Goal: Task Accomplishment & Management: Use online tool/utility

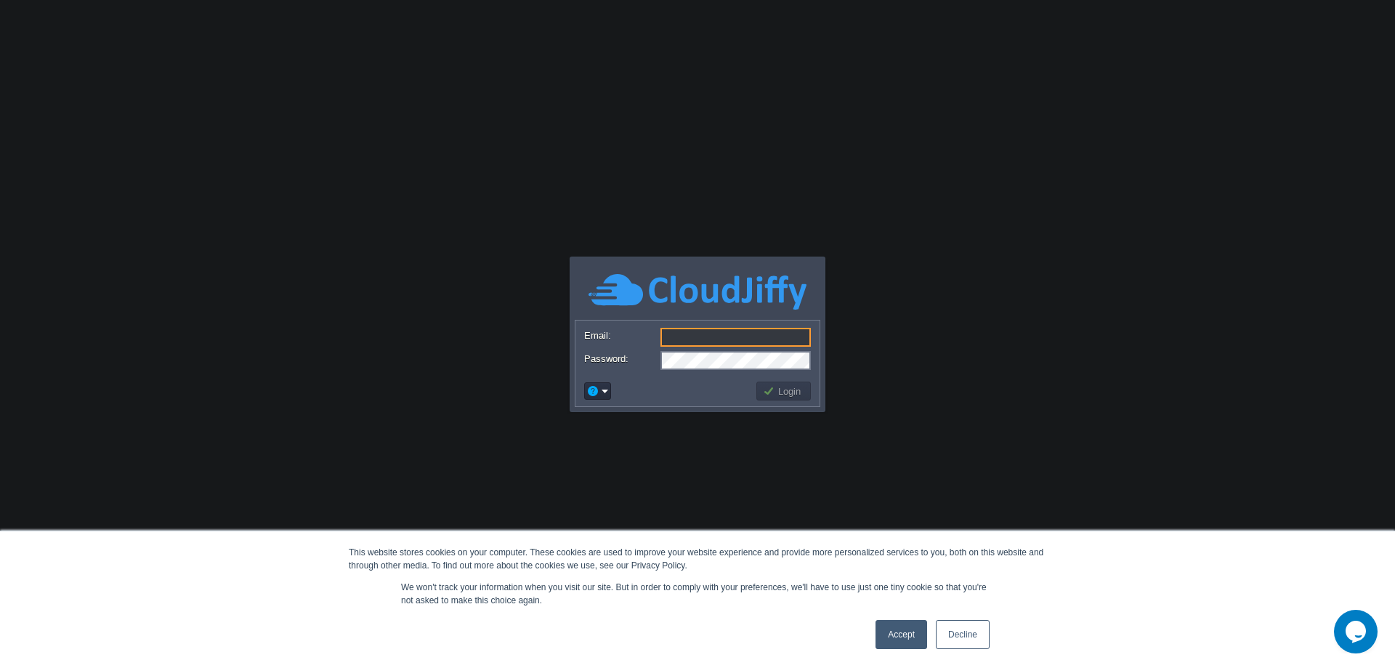
click at [683, 339] on input "Email:" at bounding box center [735, 337] width 150 height 19
paste input "[PERSON_NAME][EMAIL_ADDRESS][DOMAIN_NAME]"
type input "[PERSON_NAME][EMAIL_ADDRESS][DOMAIN_NAME]"
click at [774, 395] on button "Login" at bounding box center [784, 390] width 42 height 13
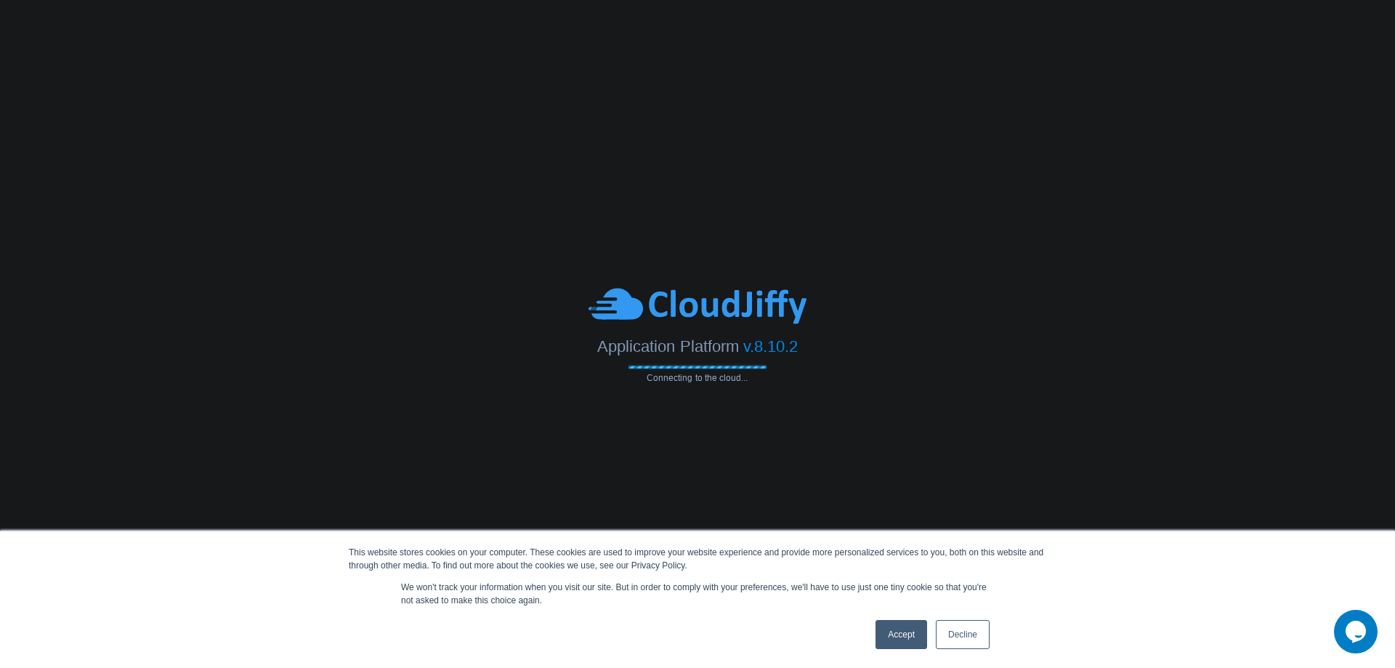
click at [903, 640] on link "Accept" at bounding box center [901, 634] width 52 height 29
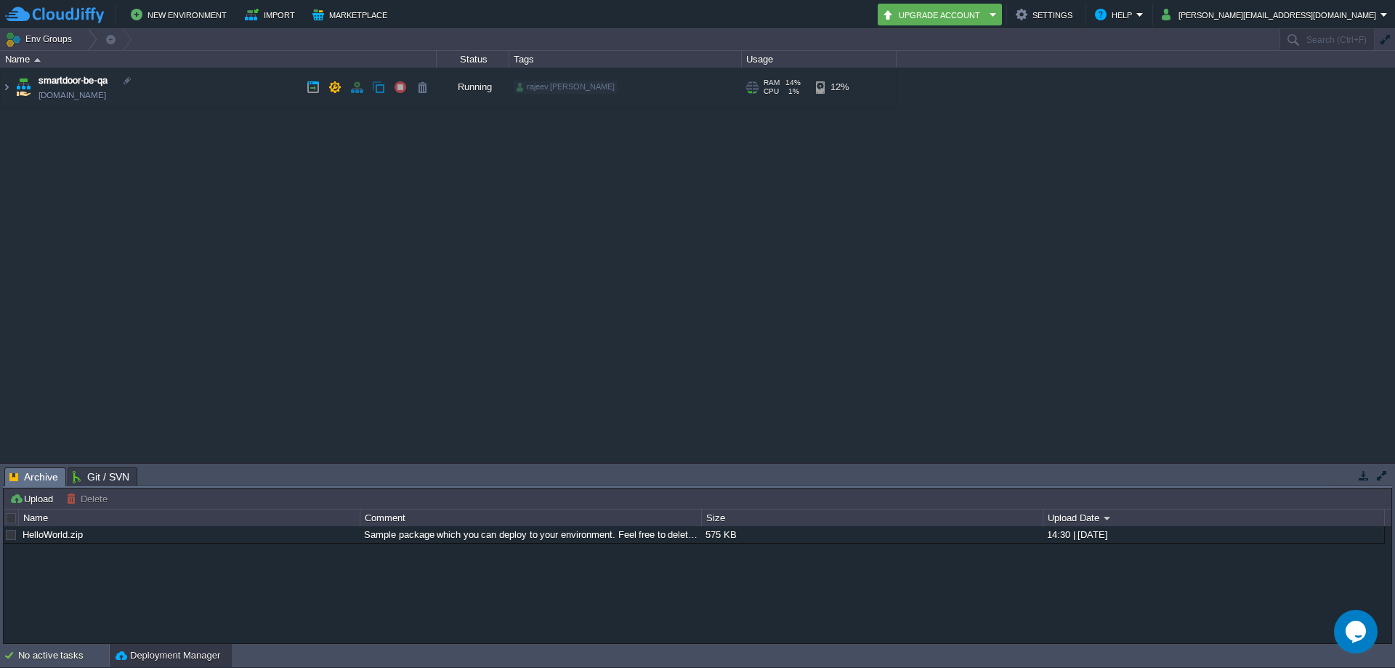
click at [71, 92] on link "[DOMAIN_NAME]" at bounding box center [73, 95] width 68 height 15
click at [7, 86] on img at bounding box center [7, 87] width 12 height 39
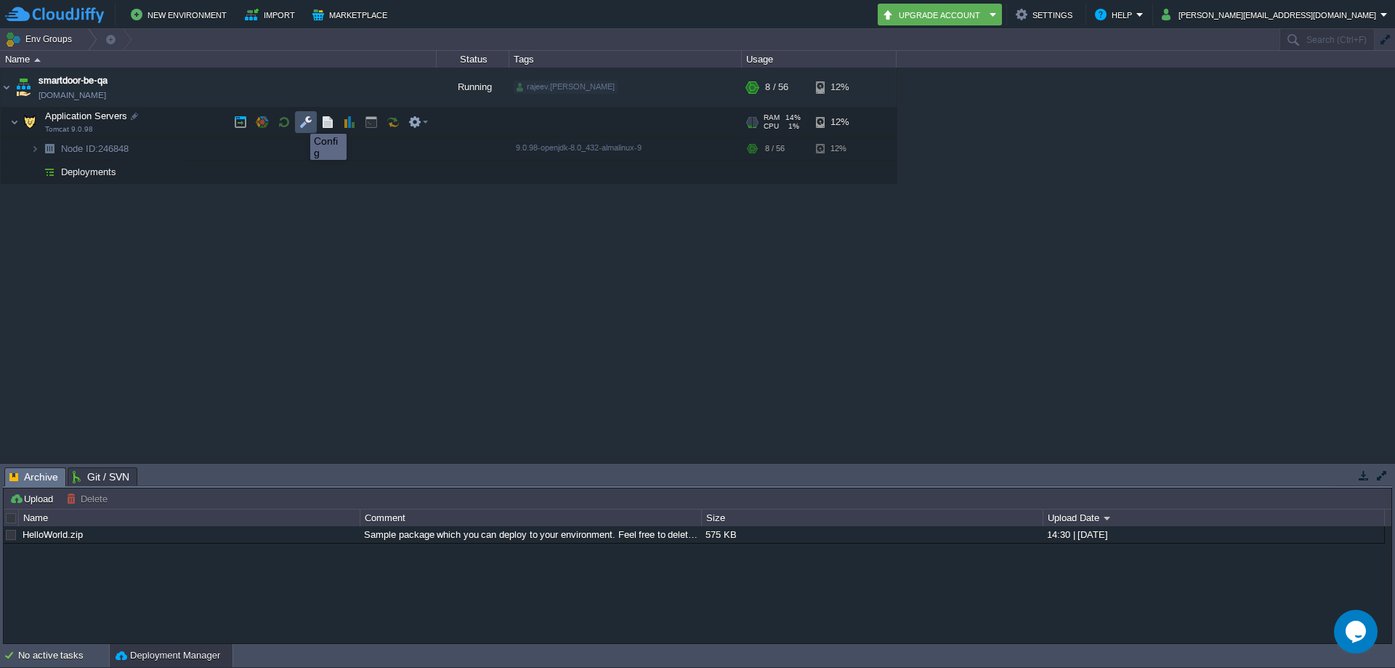
click at [304, 121] on button "button" at bounding box center [305, 122] width 13 height 13
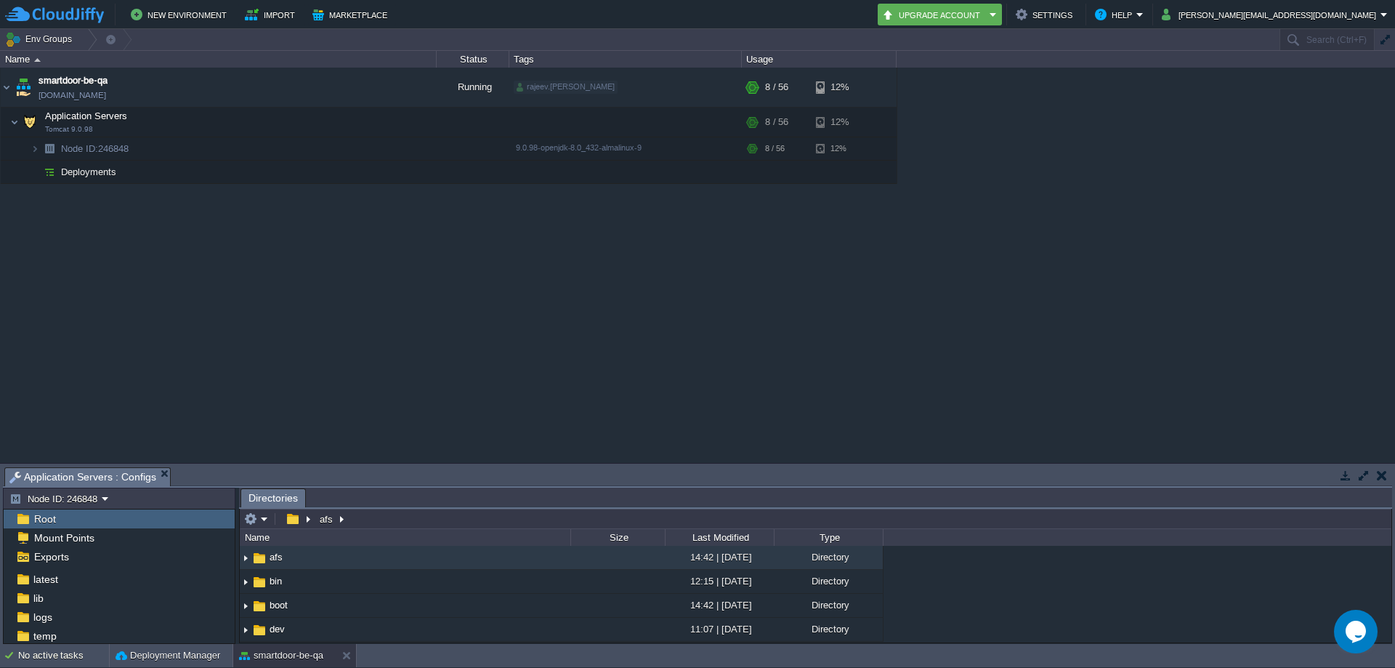
scroll to position [113, 0]
click at [57, 608] on div "logs" at bounding box center [119, 598] width 231 height 19
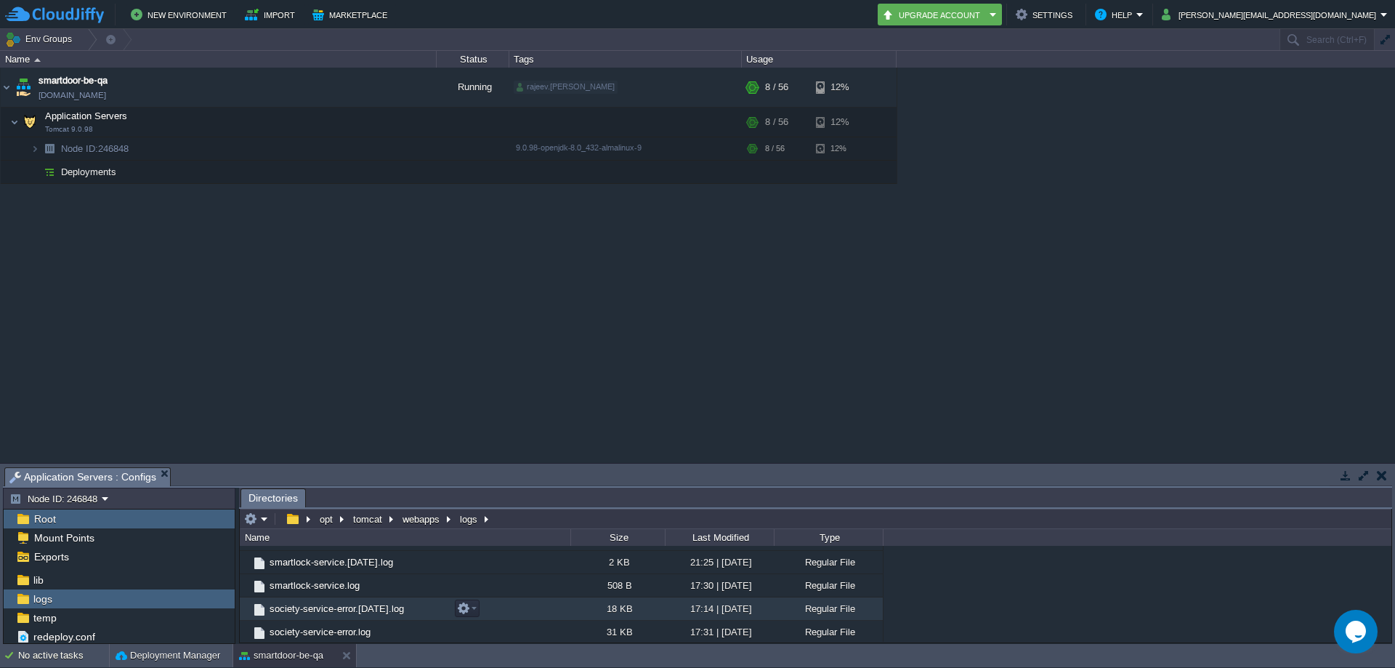
scroll to position [1090, 0]
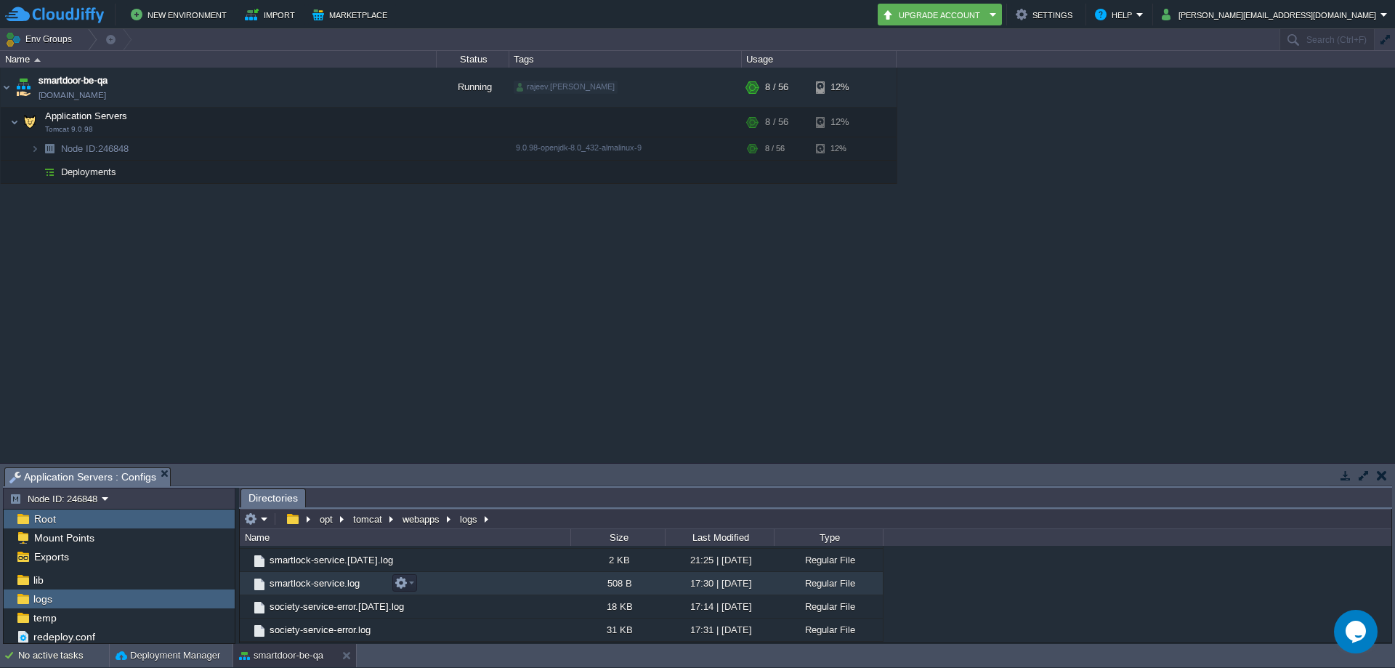
click at [288, 582] on span "smartlock-service.log" at bounding box center [314, 583] width 94 height 12
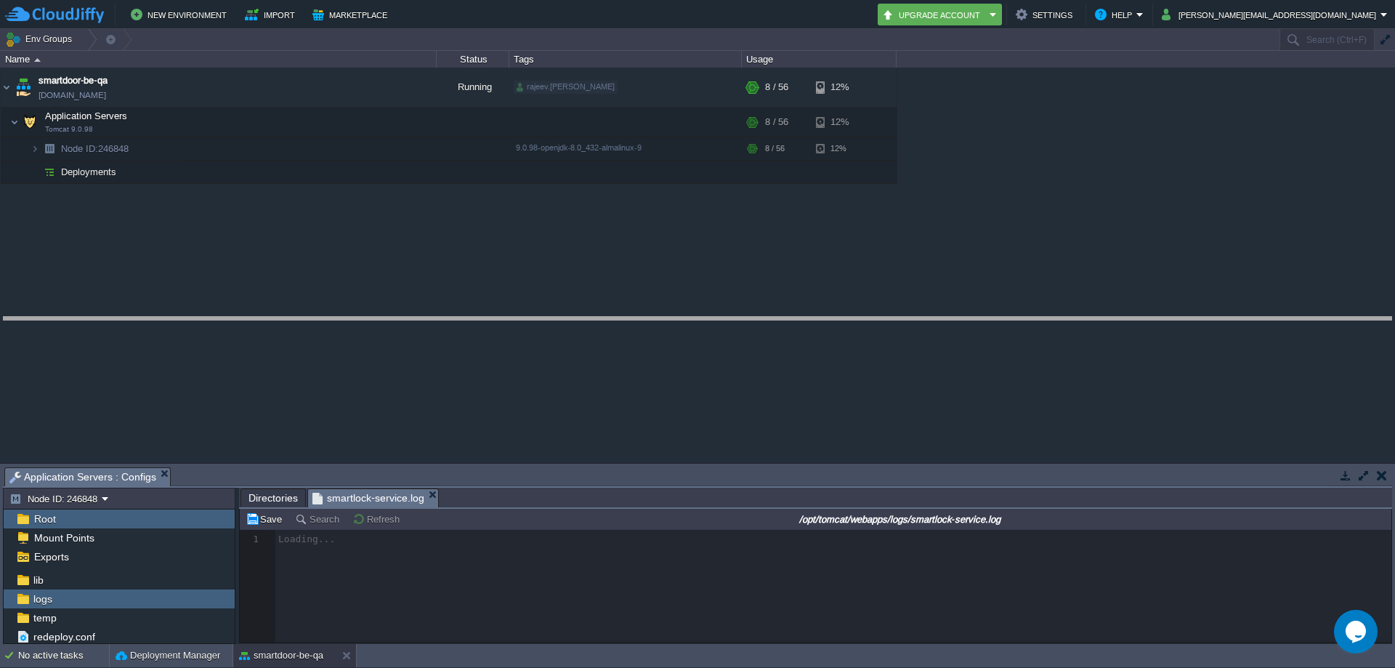
drag, startPoint x: 594, startPoint y: 479, endPoint x: 592, endPoint y: 327, distance: 151.8
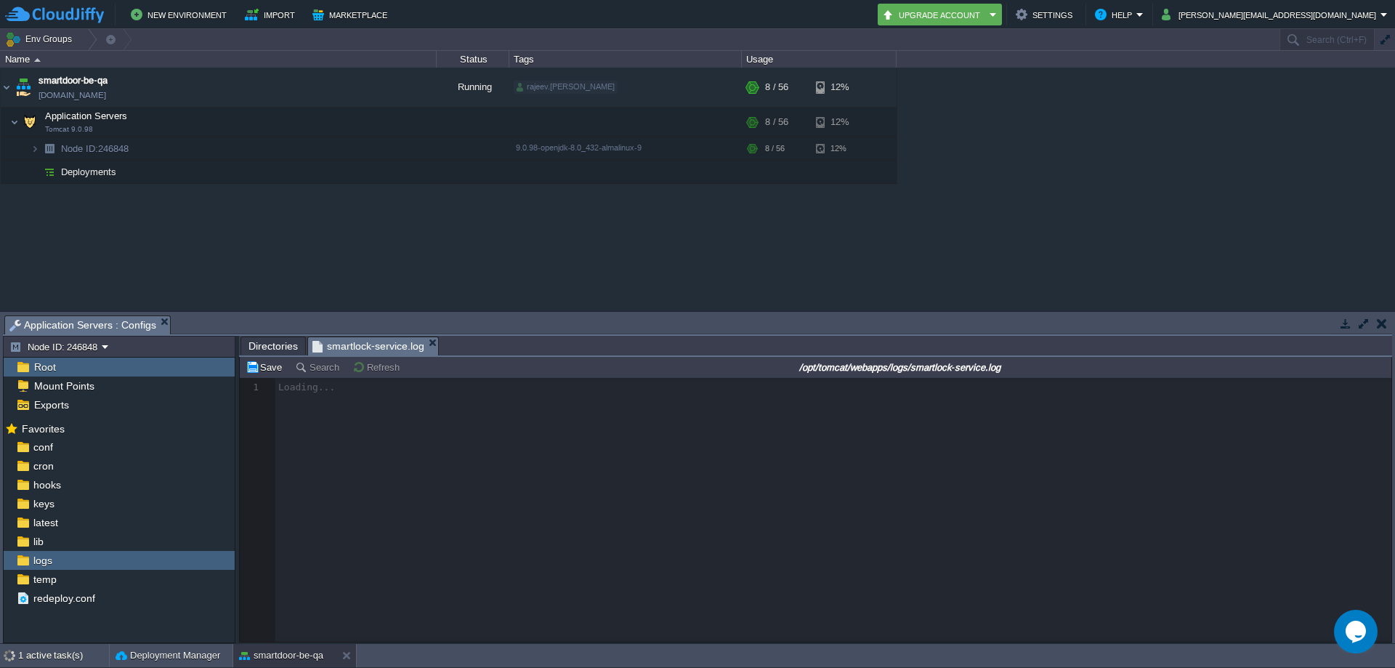
scroll to position [5, 0]
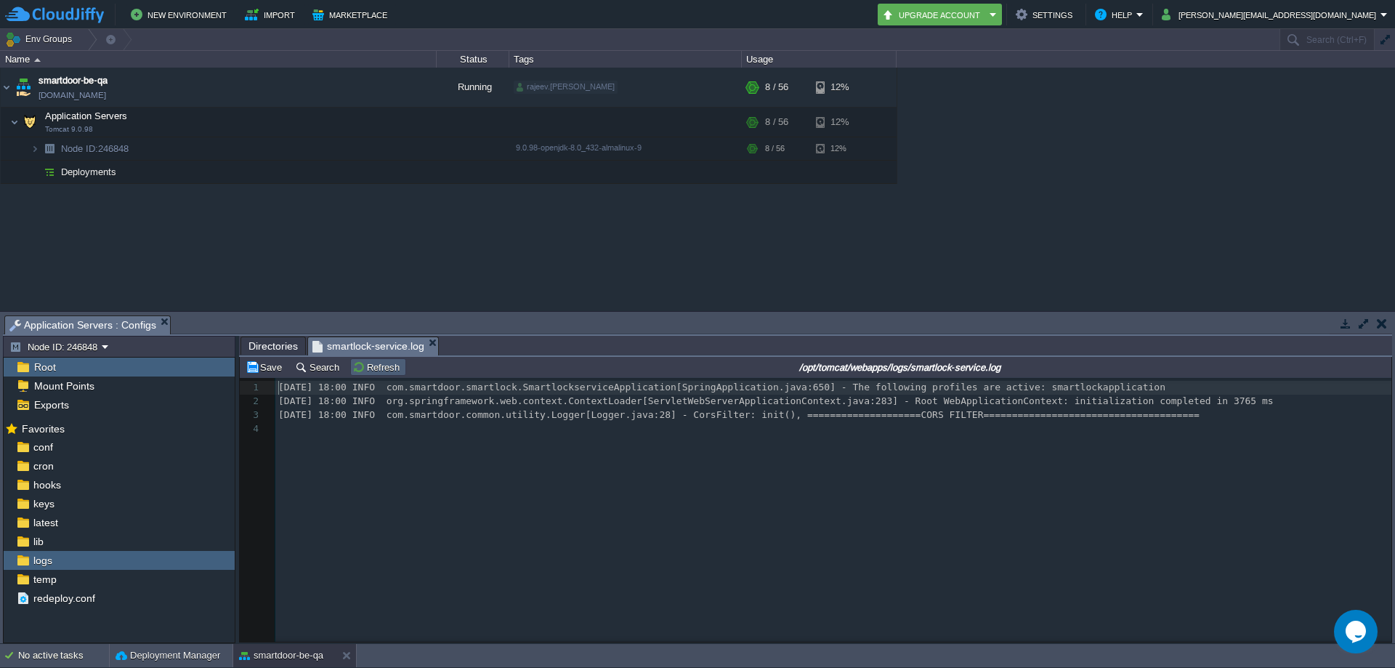
click at [371, 367] on button "Refresh" at bounding box center [378, 366] width 52 height 13
click at [379, 366] on button "Refresh" at bounding box center [378, 366] width 52 height 13
click at [37, 557] on span "logs" at bounding box center [43, 560] width 24 height 13
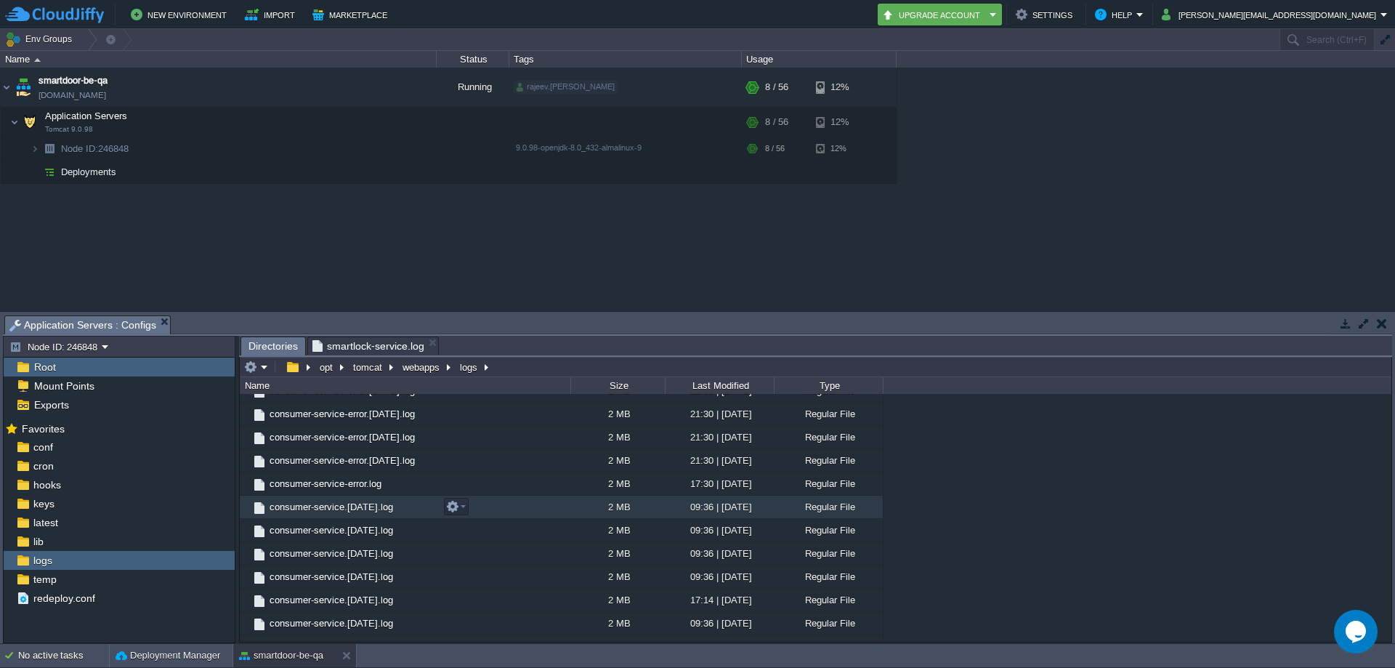
scroll to position [985, 0]
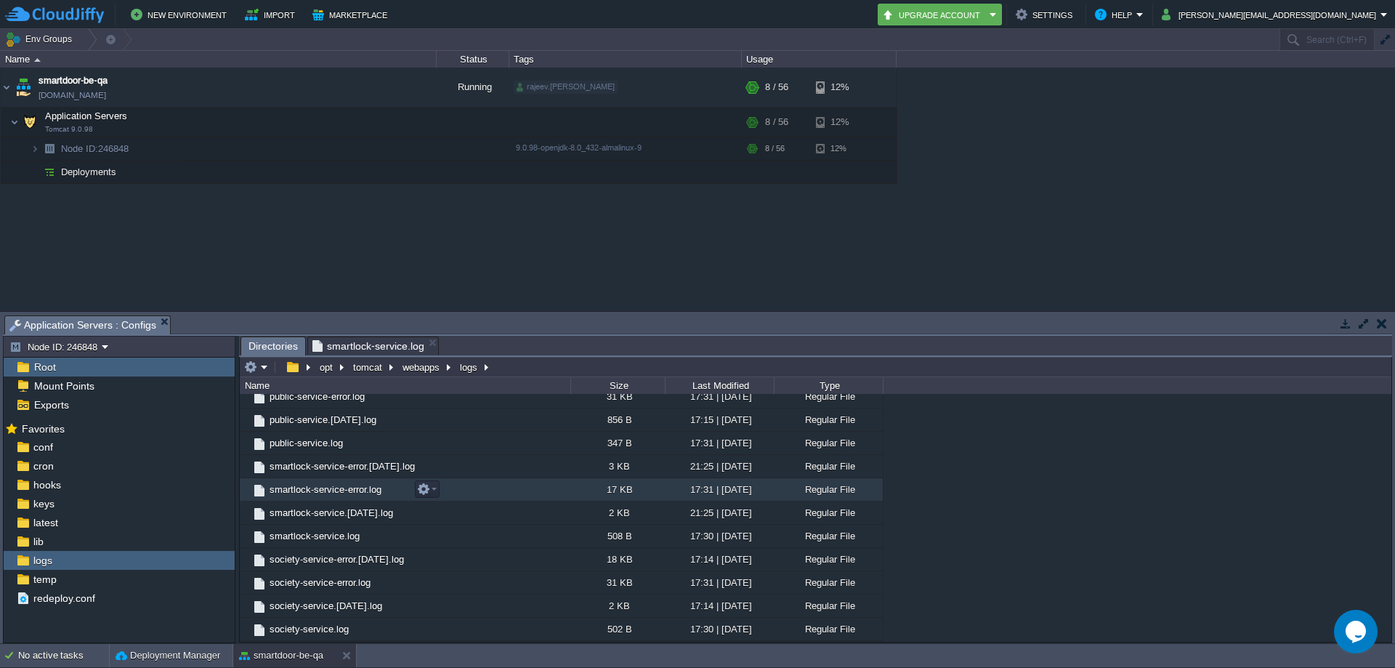
click at [348, 492] on span "smartlock-service-error.log" at bounding box center [325, 489] width 116 height 12
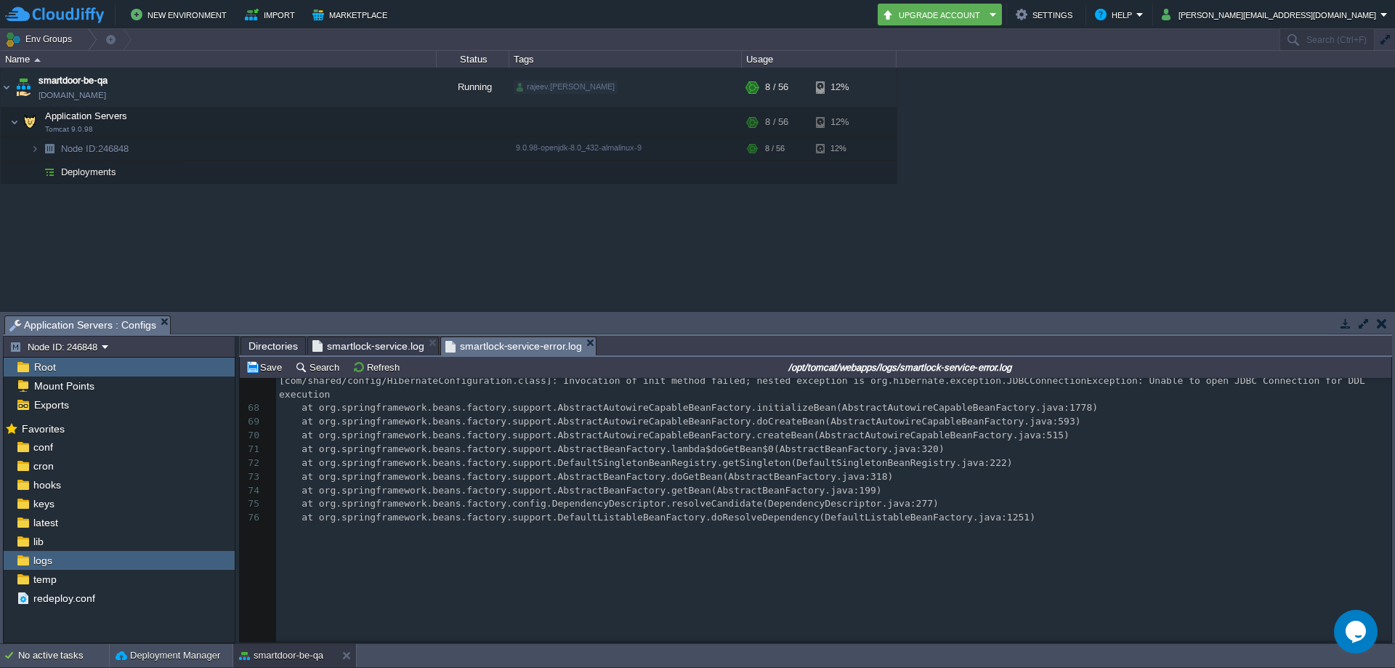
scroll to position [1659, 0]
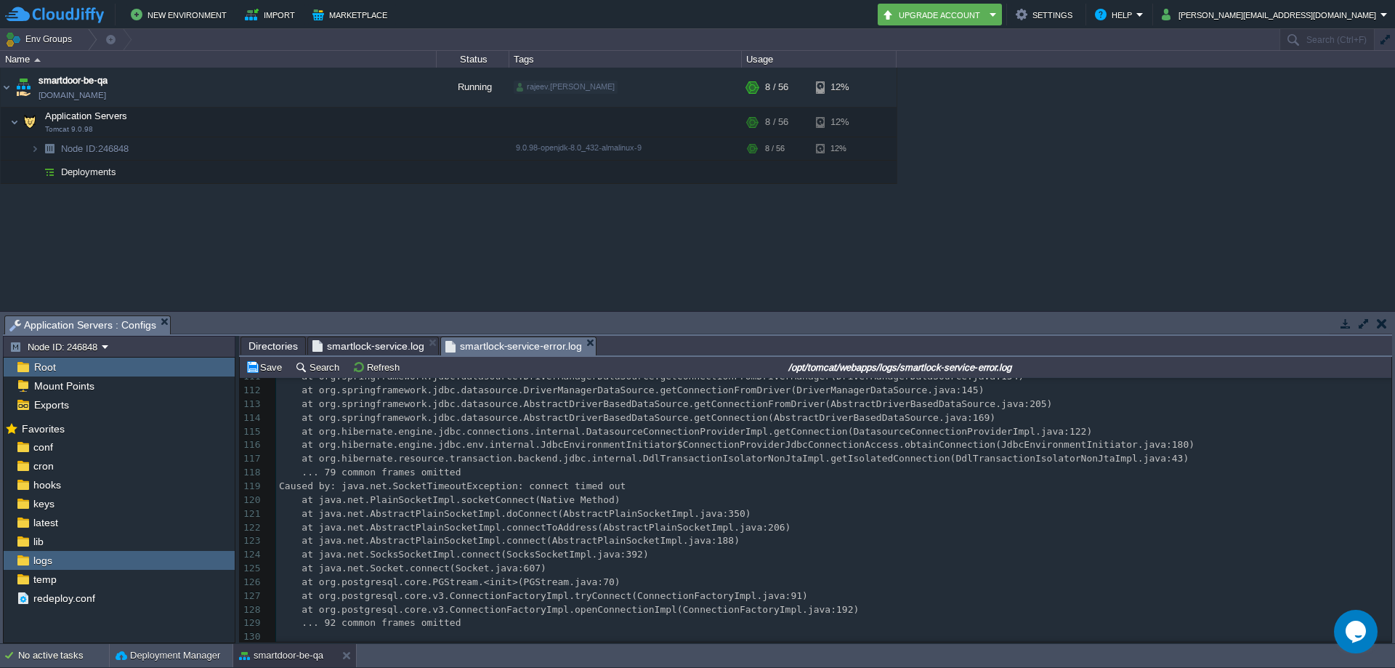
click at [390, 347] on span "smartlock-service.log" at bounding box center [368, 345] width 112 height 17
click at [499, 342] on span "smartlock-service-error.log" at bounding box center [513, 346] width 137 height 18
click at [368, 339] on span "smartlock-service.log" at bounding box center [368, 345] width 112 height 17
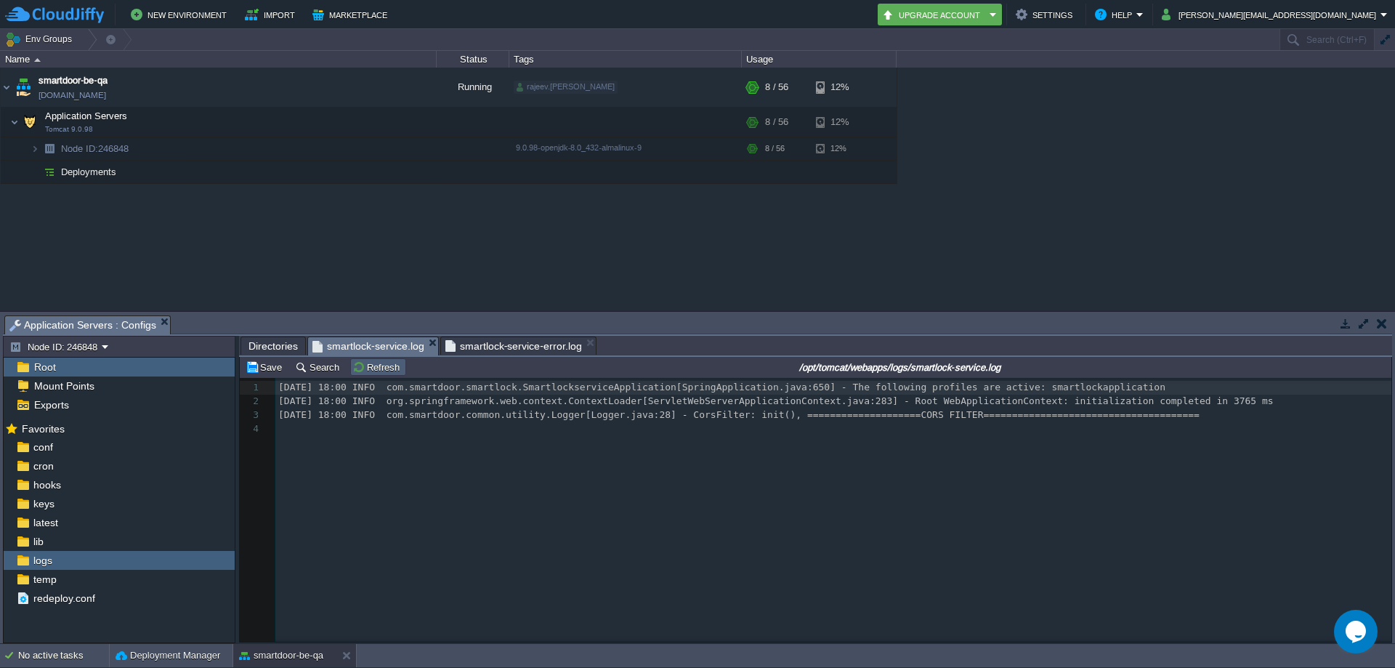
click at [375, 368] on button "Refresh" at bounding box center [378, 366] width 52 height 13
click at [1106, 213] on div "smartdoor-be-qa [DOMAIN_NAME] Running rajeev.[PERSON_NAME] + Add to Env Group R…" at bounding box center [697, 189] width 1395 height 243
click at [395, 367] on button "Refresh" at bounding box center [378, 366] width 52 height 13
click at [61, 559] on div "logs" at bounding box center [119, 560] width 231 height 19
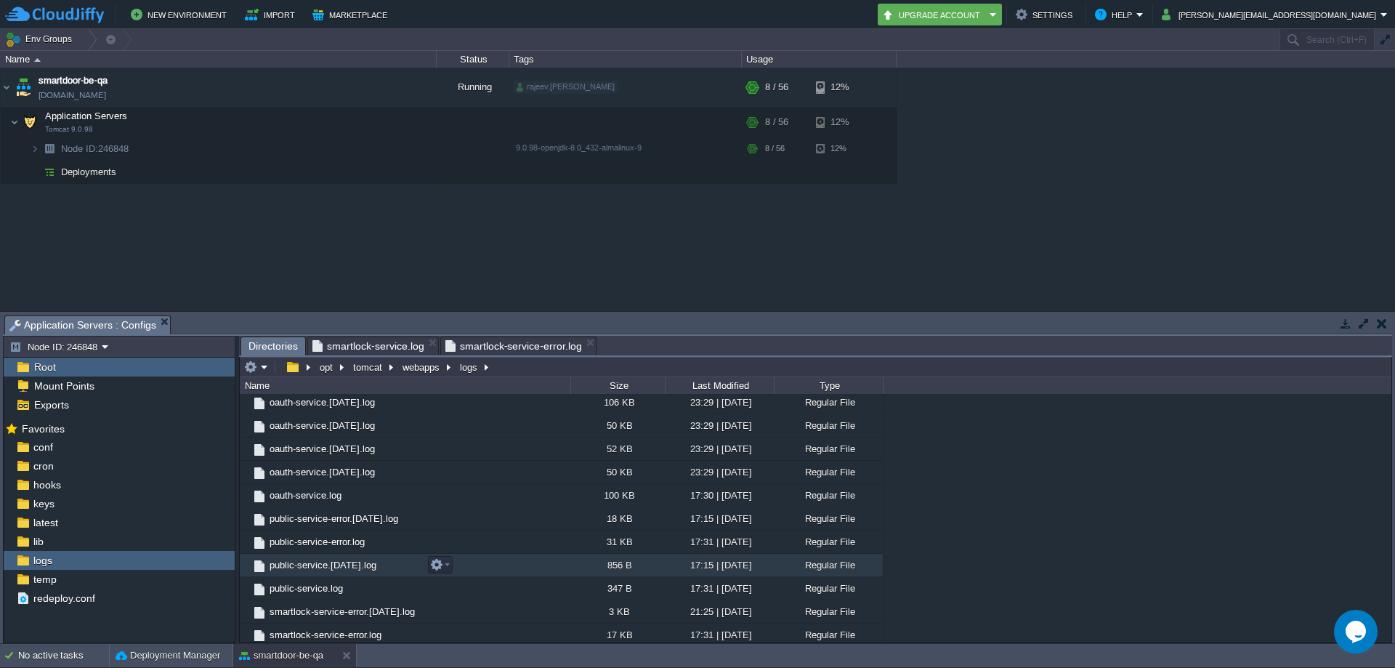
scroll to position [985, 0]
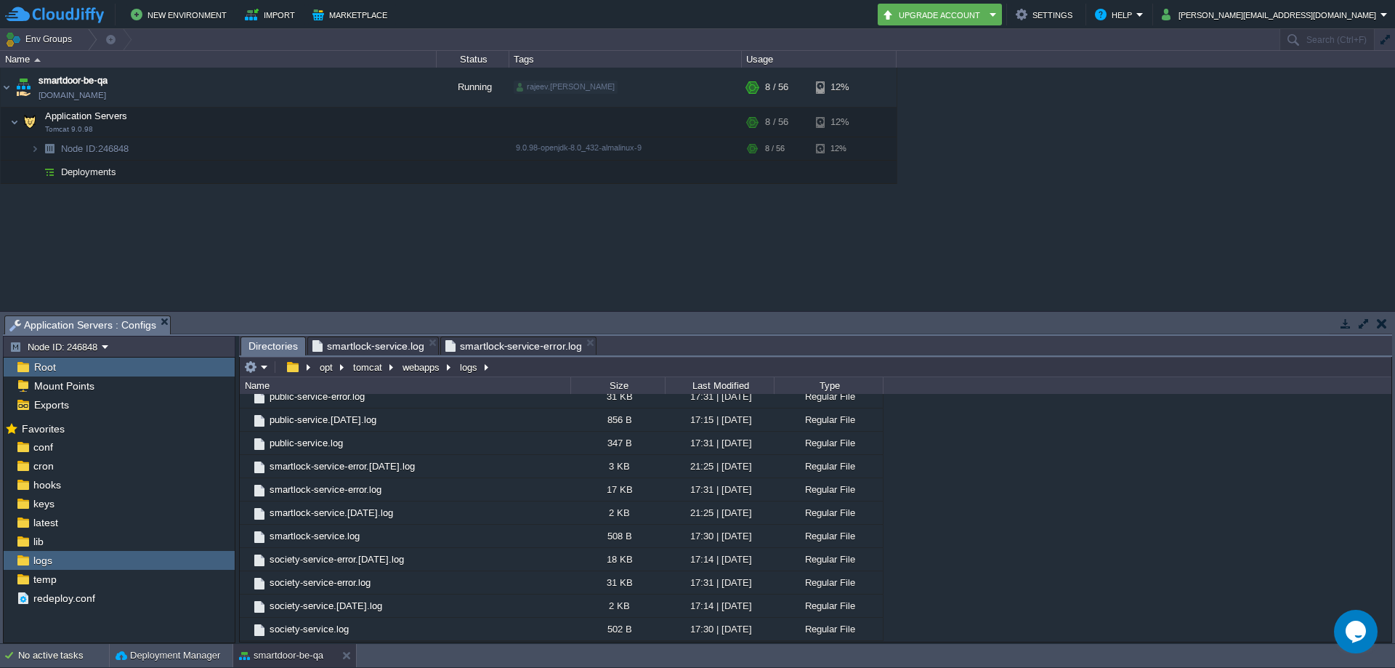
click at [391, 349] on span "smartlock-service.log" at bounding box center [368, 345] width 112 height 17
